Goal: Navigation & Orientation: Find specific page/section

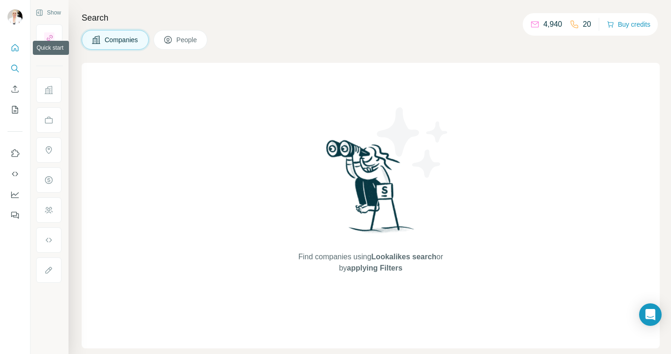
click at [13, 48] on icon "Quick start" at bounding box center [14, 47] width 9 height 9
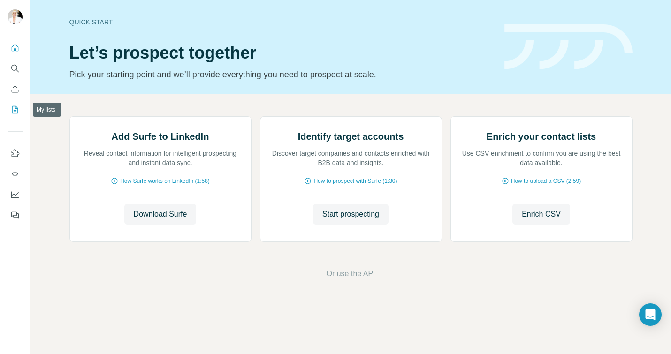
click at [14, 112] on icon "My lists" at bounding box center [16, 109] width 5 height 6
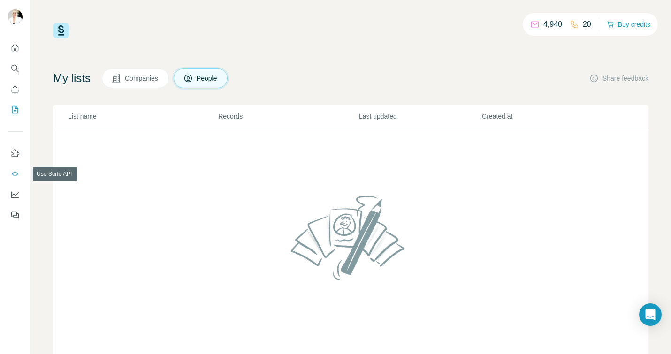
click at [16, 173] on icon "Use Surfe API" at bounding box center [14, 173] width 9 height 9
